Goal: Task Accomplishment & Management: Manage account settings

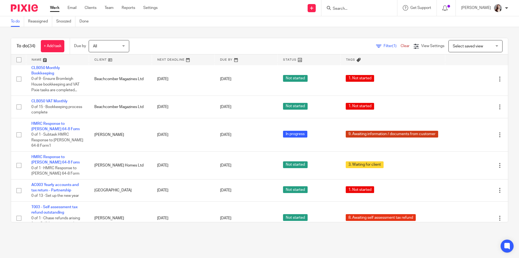
scroll to position [270, 0]
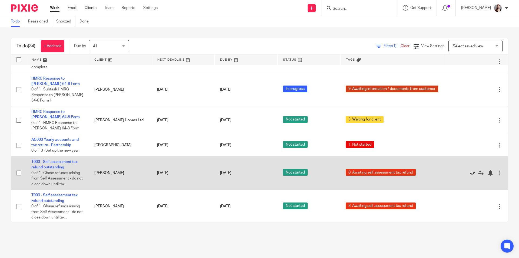
click at [470, 170] on icon at bounding box center [472, 172] width 5 height 5
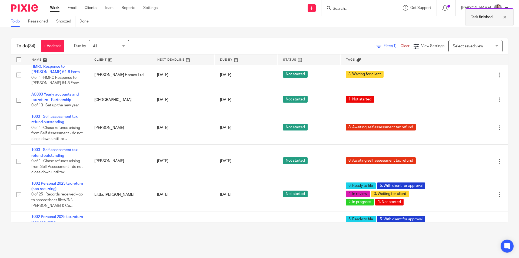
click at [494, 19] on div at bounding box center [501, 17] width 15 height 6
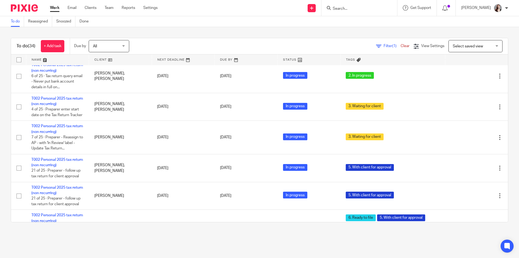
scroll to position [867, 0]
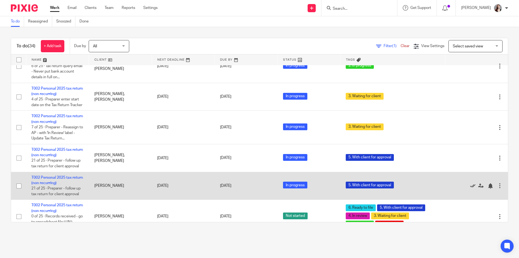
click at [470, 183] on icon at bounding box center [472, 185] width 5 height 5
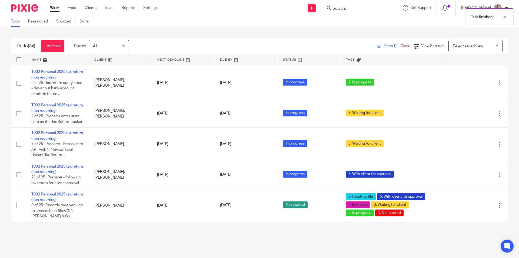
scroll to position [839, 0]
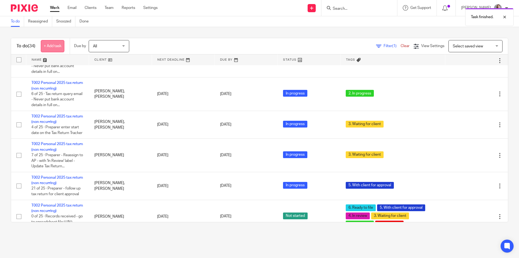
click at [61, 45] on link "+ Add task" at bounding box center [53, 46] width 24 height 12
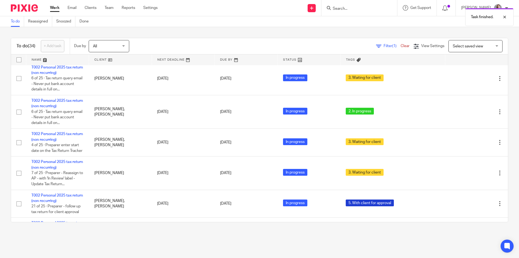
scroll to position [0, 0]
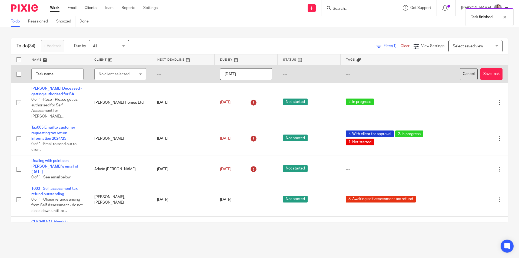
click at [460, 76] on button "Cancel" at bounding box center [469, 74] width 18 height 12
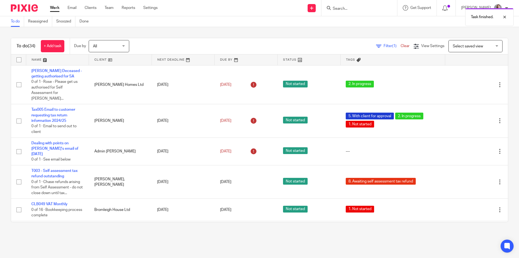
click at [322, 11] on div "Task finished." at bounding box center [387, 15] width 254 height 21
click at [316, 11] on link at bounding box center [312, 8] width 8 height 8
click at [328, 33] on link "Create task" at bounding box center [321, 33] width 33 height 8
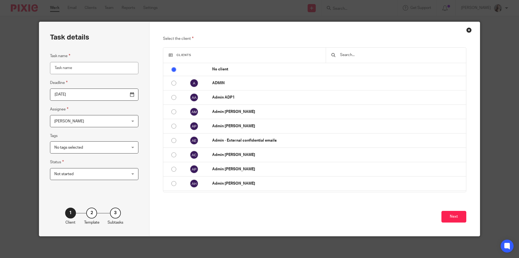
click at [94, 176] on span "Not started" at bounding box center [87, 173] width 67 height 11
click at [354, 53] on input "text" at bounding box center [400, 55] width 121 height 6
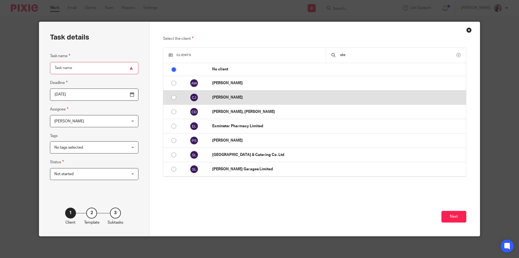
type input "ste"
click at [274, 95] on p "[PERSON_NAME]" at bounding box center [337, 97] width 251 height 5
radio input "false"
radio input "true"
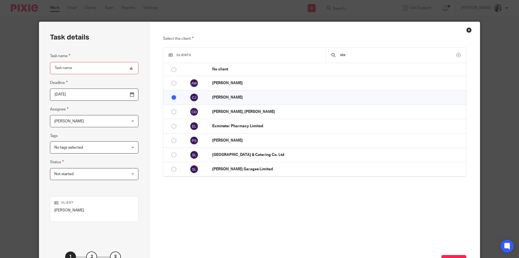
click at [88, 68] on input "Task name" at bounding box center [94, 68] width 88 height 12
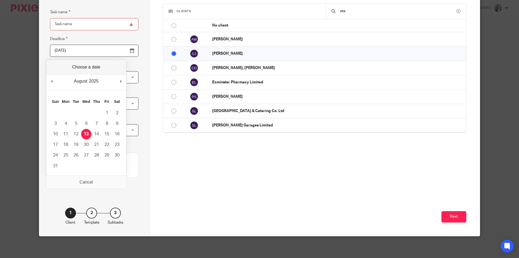
click at [119, 48] on input "2025-08-13" at bounding box center [94, 51] width 88 height 12
type input "2025-09-25"
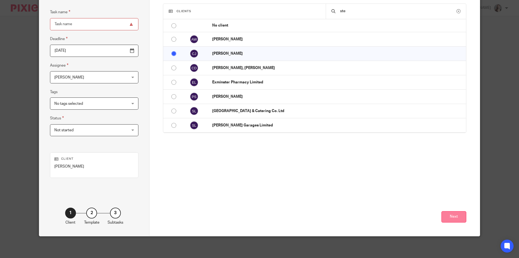
click at [444, 216] on button "Next" at bounding box center [454, 217] width 25 height 12
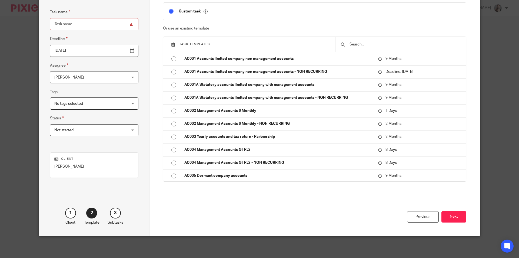
click at [387, 44] on input "text" at bounding box center [405, 44] width 112 height 6
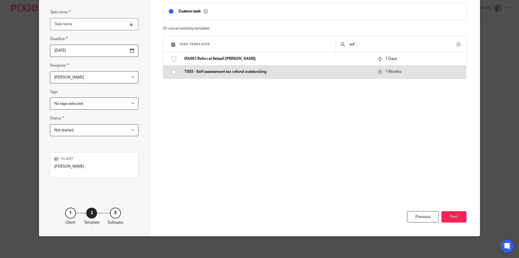
type input "ref"
click at [255, 72] on p "T003 - Self assessment tax refund outstanding" at bounding box center [278, 71] width 188 height 5
type input "2025-09-13"
type input "T003 - Self assessment tax refund outstanding"
checkbox input "false"
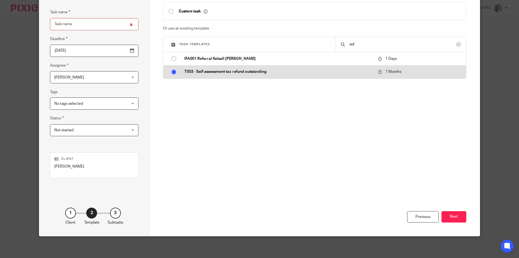
radio input "true"
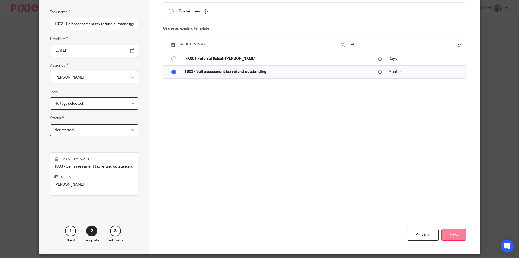
click at [459, 233] on button "Next" at bounding box center [454, 235] width 25 height 12
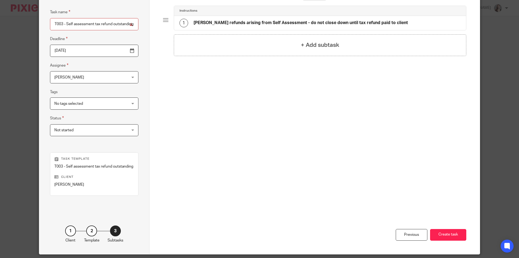
click at [459, 233] on button "Create task" at bounding box center [448, 235] width 36 height 12
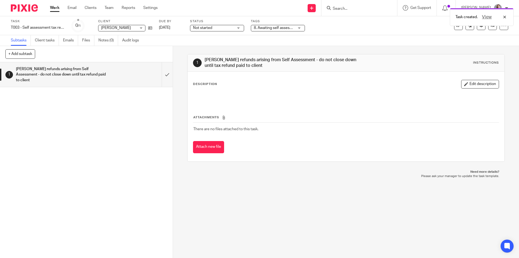
click at [50, 7] on link "Work" at bounding box center [54, 7] width 9 height 5
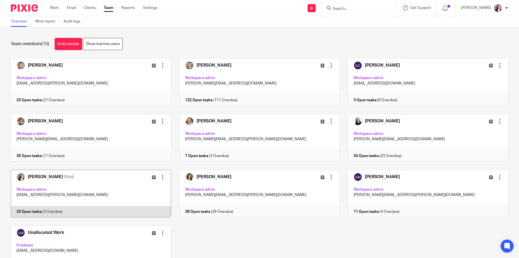
scroll to position [34, 0]
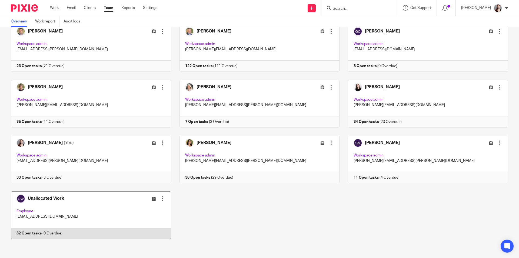
click at [119, 206] on link at bounding box center [86, 215] width 169 height 48
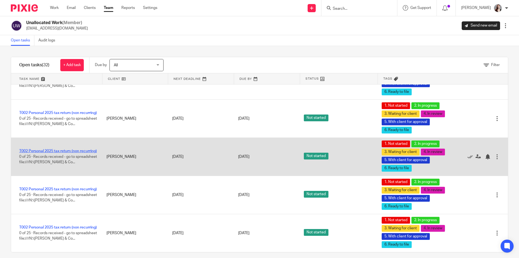
scroll to position [5, 0]
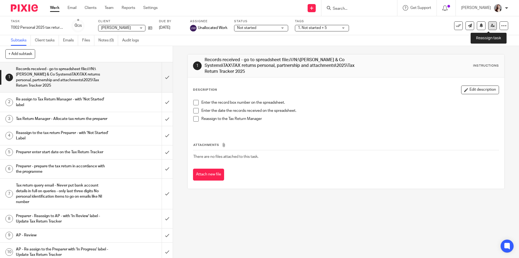
click at [491, 27] on icon at bounding box center [493, 26] width 4 height 4
click at [488, 26] on link at bounding box center [492, 25] width 9 height 9
click at [491, 25] on icon at bounding box center [493, 26] width 4 height 4
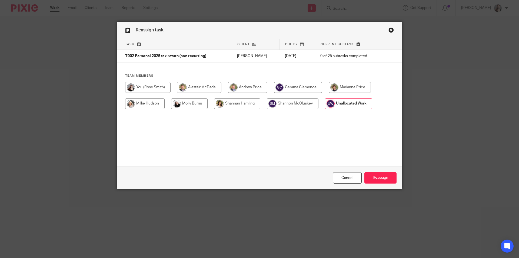
click at [157, 87] on input "radio" at bounding box center [147, 87] width 45 height 11
radio input "true"
click at [382, 174] on input "Reassign" at bounding box center [381, 178] width 32 height 12
click at [383, 177] on input "Reassign" at bounding box center [381, 178] width 32 height 12
click at [163, 86] on input "radio" at bounding box center [147, 87] width 45 height 11
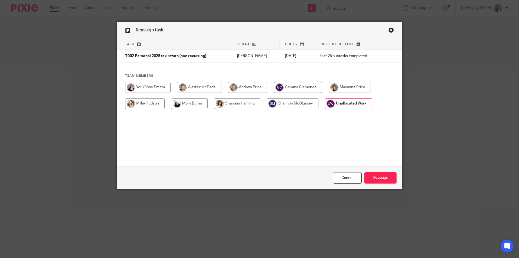
radio input "true"
click at [368, 180] on input "Reassign" at bounding box center [381, 178] width 32 height 12
click at [146, 88] on input "radio" at bounding box center [147, 87] width 45 height 11
radio input "true"
click at [378, 179] on input "Reassign" at bounding box center [381, 178] width 32 height 12
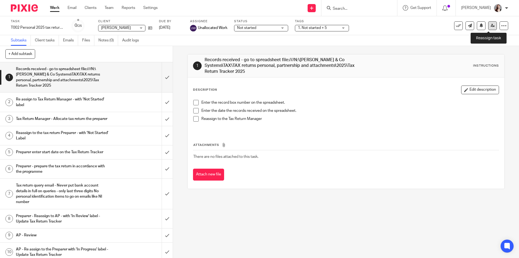
click at [491, 24] on icon at bounding box center [493, 26] width 4 height 4
click at [491, 27] on icon at bounding box center [493, 26] width 4 height 4
click at [488, 26] on link at bounding box center [492, 25] width 9 height 9
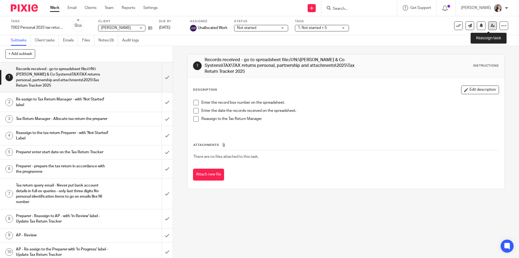
click at [491, 25] on icon at bounding box center [493, 26] width 4 height 4
click at [491, 27] on icon at bounding box center [493, 26] width 4 height 4
click at [488, 28] on link at bounding box center [492, 25] width 9 height 9
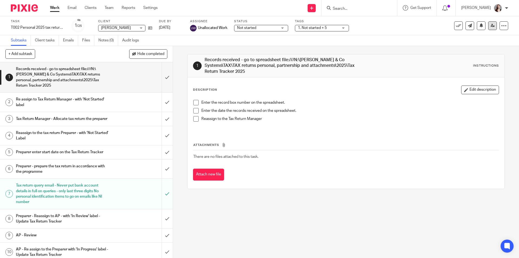
click at [488, 26] on link at bounding box center [492, 25] width 9 height 9
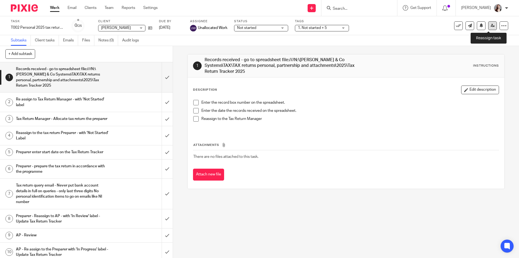
click at [491, 26] on icon at bounding box center [493, 26] width 4 height 4
click at [491, 25] on icon at bounding box center [493, 26] width 4 height 4
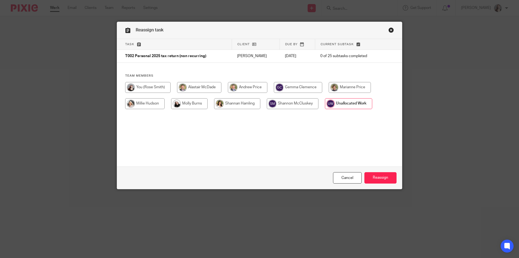
click at [151, 83] on input "radio" at bounding box center [147, 87] width 45 height 11
radio input "true"
click at [378, 174] on input "Reassign" at bounding box center [381, 178] width 32 height 12
click at [157, 88] on input "radio" at bounding box center [147, 87] width 45 height 11
radio input "true"
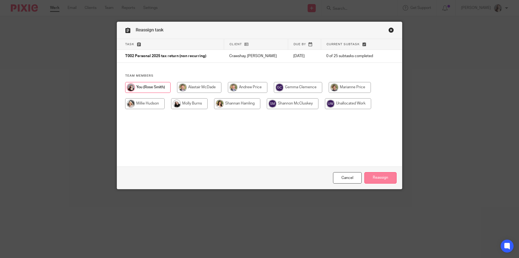
click at [383, 176] on input "Reassign" at bounding box center [381, 178] width 32 height 12
click at [149, 87] on input "radio" at bounding box center [147, 87] width 45 height 11
radio input "true"
click at [374, 176] on input "Reassign" at bounding box center [381, 178] width 32 height 12
click at [159, 87] on input "radio" at bounding box center [147, 87] width 45 height 11
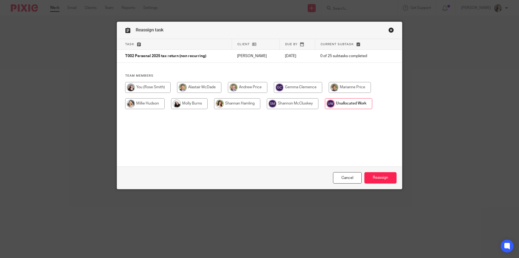
radio input "true"
click at [381, 174] on input "Reassign" at bounding box center [381, 178] width 32 height 12
click at [158, 86] on input "radio" at bounding box center [147, 87] width 45 height 11
radio input "true"
click at [379, 175] on input "Reassign" at bounding box center [381, 178] width 32 height 12
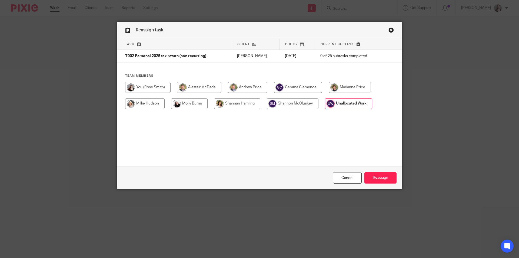
click at [158, 90] on input "radio" at bounding box center [147, 87] width 45 height 11
radio input "true"
click at [371, 179] on input "Reassign" at bounding box center [381, 178] width 32 height 12
click at [160, 87] on input "radio" at bounding box center [147, 87] width 45 height 11
radio input "true"
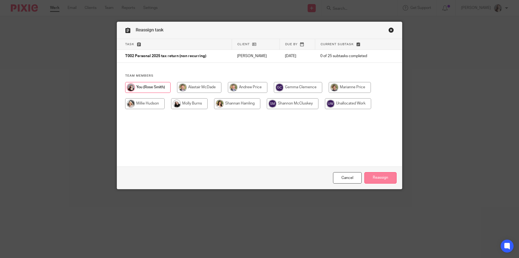
click at [374, 179] on input "Reassign" at bounding box center [381, 178] width 32 height 12
click at [159, 87] on input "radio" at bounding box center [147, 87] width 45 height 11
radio input "true"
click at [393, 180] on input "Reassign" at bounding box center [381, 178] width 32 height 12
click at [147, 83] on input "radio" at bounding box center [147, 87] width 45 height 11
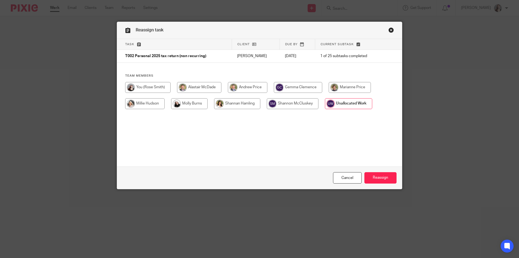
radio input "true"
click at [371, 179] on input "Reassign" at bounding box center [381, 178] width 32 height 12
click at [147, 90] on input "radio" at bounding box center [147, 87] width 45 height 11
radio input "true"
click at [370, 179] on input "Reassign" at bounding box center [381, 178] width 32 height 12
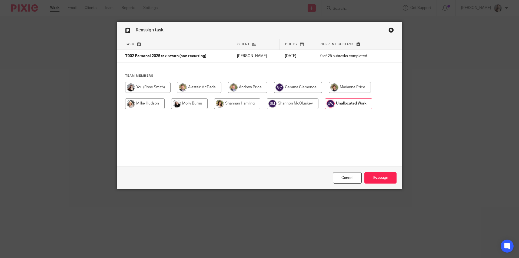
click at [143, 89] on input "radio" at bounding box center [147, 87] width 45 height 11
radio input "true"
click at [386, 178] on input "Reassign" at bounding box center [381, 178] width 32 height 12
click at [382, 181] on input "Reassign" at bounding box center [381, 178] width 32 height 12
